Goal: Information Seeking & Learning: Learn about a topic

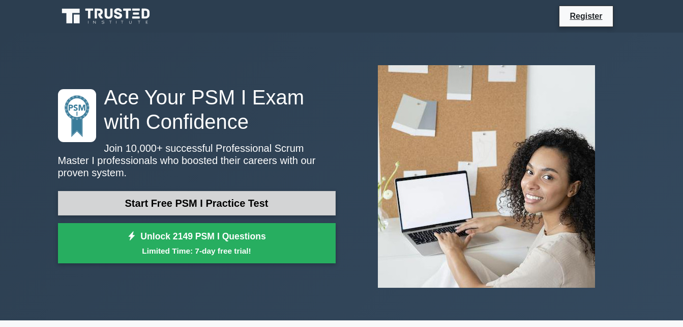
drag, startPoint x: 0, startPoint y: 0, endPoint x: 145, endPoint y: 199, distance: 246.5
click at [145, 199] on link "Start Free PSM I Practice Test" at bounding box center [197, 203] width 278 height 24
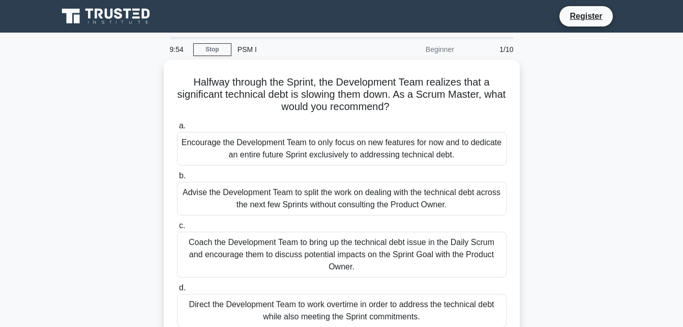
click at [604, 222] on div "Halfway through the Sprint, the Development Team realizes that a significant te…" at bounding box center [342, 207] width 580 height 294
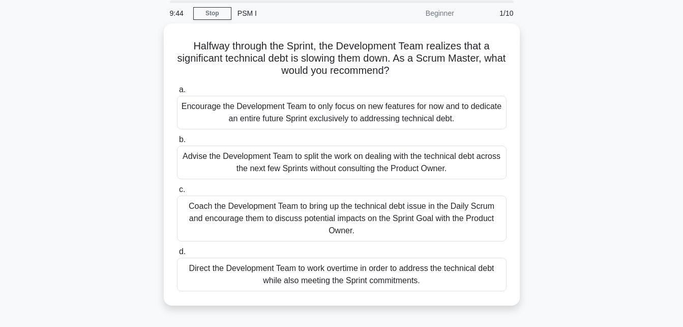
scroll to position [35, 0]
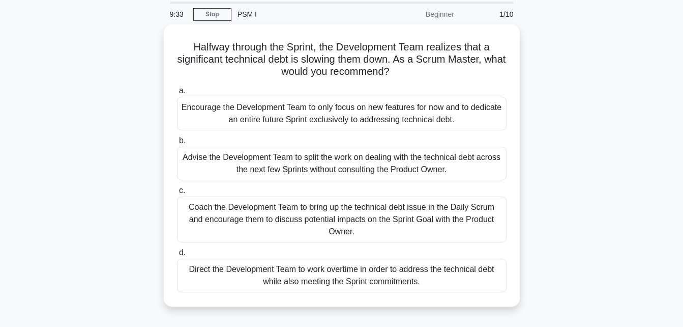
drag, startPoint x: 226, startPoint y: 109, endPoint x: 559, endPoint y: 101, distance: 332.8
click at [559, 101] on div "Halfway through the Sprint, the Development Team realizes that a significant te…" at bounding box center [342, 171] width 580 height 294
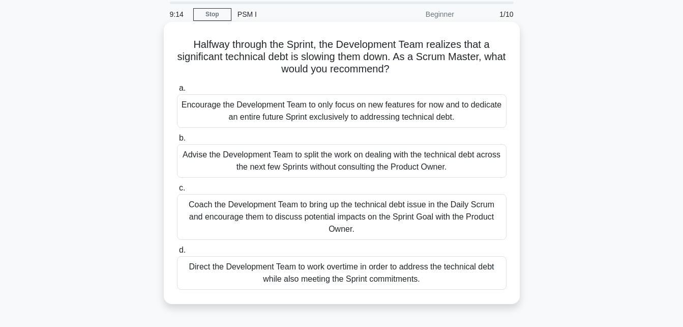
click at [421, 126] on div "Encourage the Development Team to only focus on new features for now and to ded…" at bounding box center [342, 111] width 330 height 34
click at [177, 92] on input "a. Encourage the Development Team to only focus on new features for now and to …" at bounding box center [177, 88] width 0 height 7
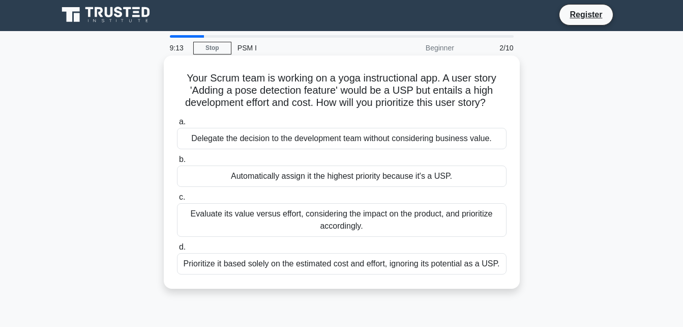
scroll to position [0, 0]
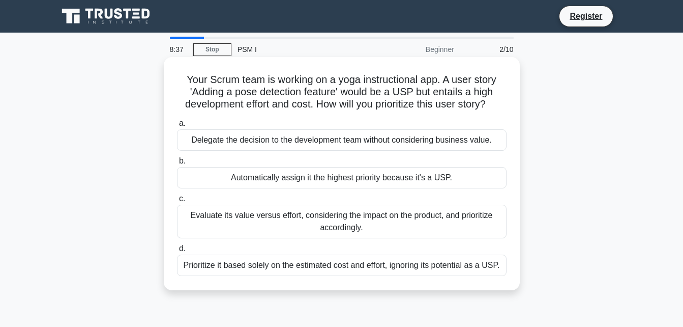
click at [404, 269] on div "Prioritize it based solely on the estimated cost and effort, ignoring its poten…" at bounding box center [342, 264] width 330 height 21
click at [177, 252] on input "d. Prioritize it based solely on the estimated cost and effort, ignoring its po…" at bounding box center [177, 248] width 0 height 7
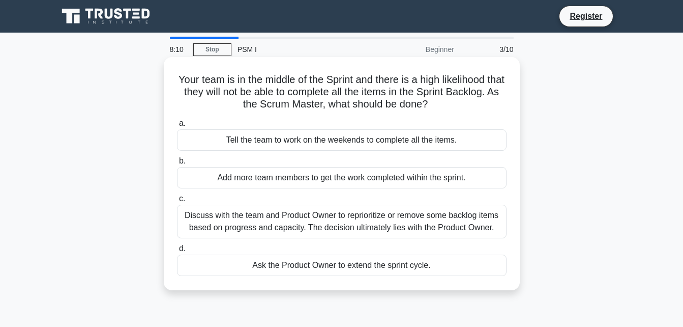
click at [407, 141] on div "Tell the team to work on the weekends to complete all the items." at bounding box center [342, 139] width 330 height 21
click at [177, 127] on input "a. Tell the team to work on the weekends to complete all the items." at bounding box center [177, 123] width 0 height 7
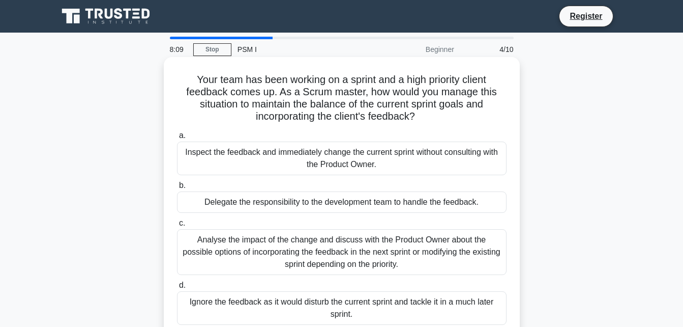
click at [420, 214] on div "a. Inspect the feedback and immediately change the current sprint without consu…" at bounding box center [342, 226] width 342 height 199
click at [364, 295] on div "Ignore the feedback as it would disturb the current sprint and tackle it in a m…" at bounding box center [342, 308] width 330 height 34
click at [177, 288] on input "d. Ignore the feedback as it would disturb the current sprint and tackle it in …" at bounding box center [177, 285] width 0 height 7
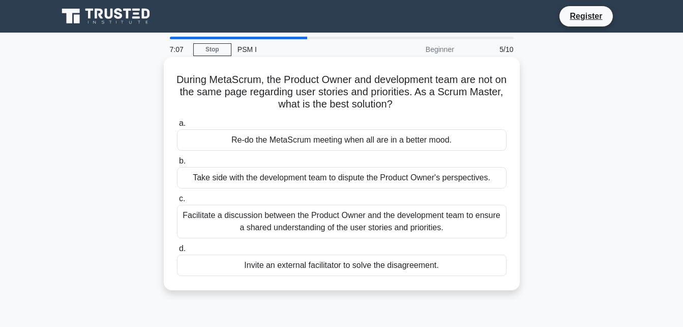
click at [393, 241] on div "a. Re-do the MetaScrum meeting when all are in a better mood. b. Take side with…" at bounding box center [342, 196] width 342 height 163
click at [413, 229] on div "Facilitate a discussion between the Product Owner and the development team to e…" at bounding box center [342, 221] width 330 height 34
click at [177, 202] on input "c. Facilitate a discussion between the Product Owner and the development team t…" at bounding box center [177, 198] width 0 height 7
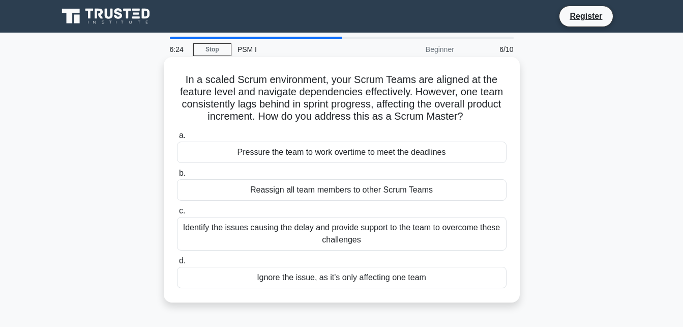
click at [413, 239] on div "Identify the issues causing the delay and provide support to the team to overco…" at bounding box center [342, 234] width 330 height 34
click at [177, 214] on input "c. Identify the issues causing the delay and provide support to the team to ove…" at bounding box center [177, 211] width 0 height 7
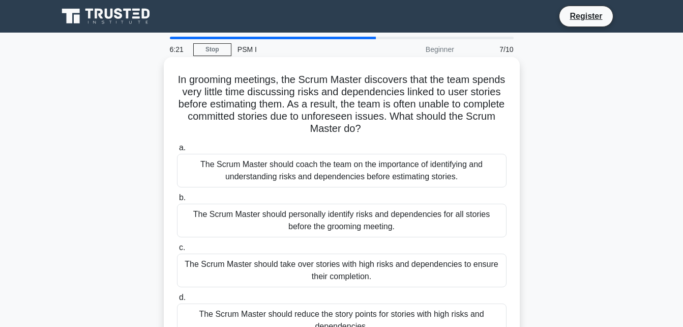
click at [350, 182] on div "The Scrum Master should coach the team on the importance of identifying and und…" at bounding box center [342, 171] width 330 height 34
click at [177, 151] on input "a. The Scrum Master should coach the team on the importance of identifying and …" at bounding box center [177, 147] width 0 height 7
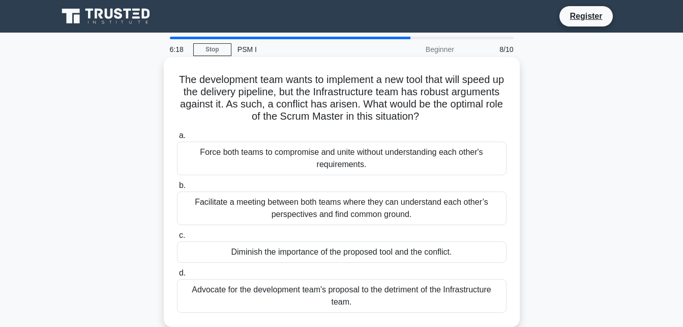
click at [304, 206] on div "Facilitate a meeting between both teams where they can understand each other’s …" at bounding box center [342, 208] width 330 height 34
click at [177, 189] on input "b. Facilitate a meeting between both teams where they can understand each other…" at bounding box center [177, 185] width 0 height 7
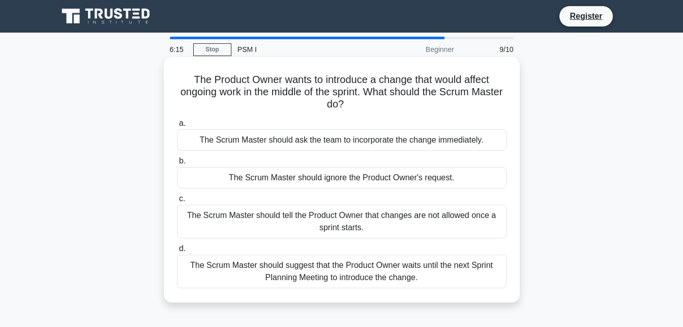
click at [424, 137] on div "The Scrum Master should ask the team to incorporate the change immediately." at bounding box center [342, 139] width 330 height 21
click at [177, 127] on input "a. The Scrum Master should ask the team to incorporate the change immediately." at bounding box center [177, 123] width 0 height 7
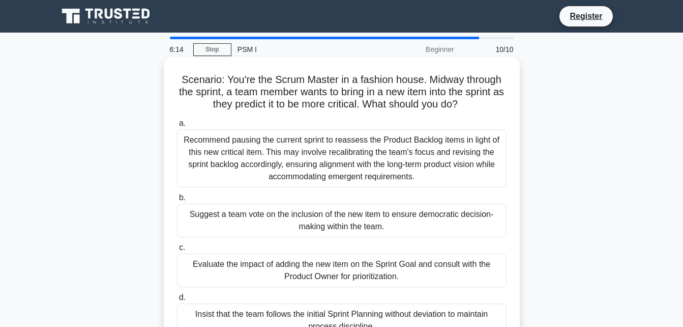
click at [435, 242] on label "c. Evaluate the impact of adding the new item on the Sprint Goal and consult wi…" at bounding box center [342, 264] width 330 height 46
click at [177, 244] on input "c. Evaluate the impact of adding the new item on the Sprint Goal and consult wi…" at bounding box center [177, 247] width 0 height 7
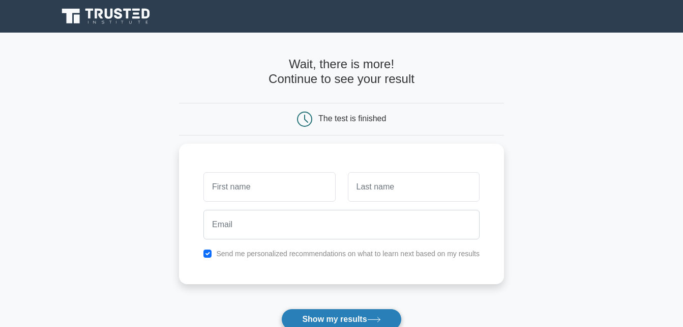
click at [325, 312] on button "Show my results" at bounding box center [341, 318] width 120 height 21
